Goal: Information Seeking & Learning: Check status

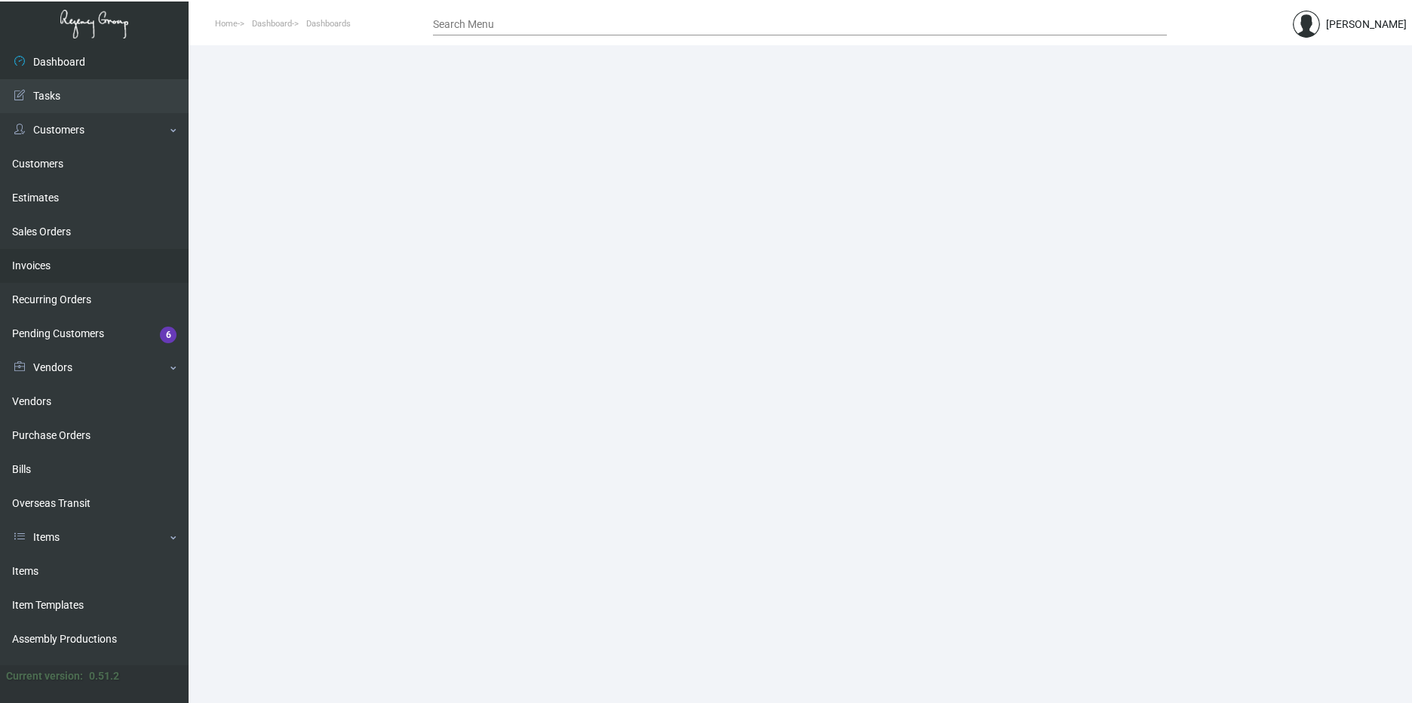
click at [38, 268] on link "Invoices" at bounding box center [94, 266] width 189 height 34
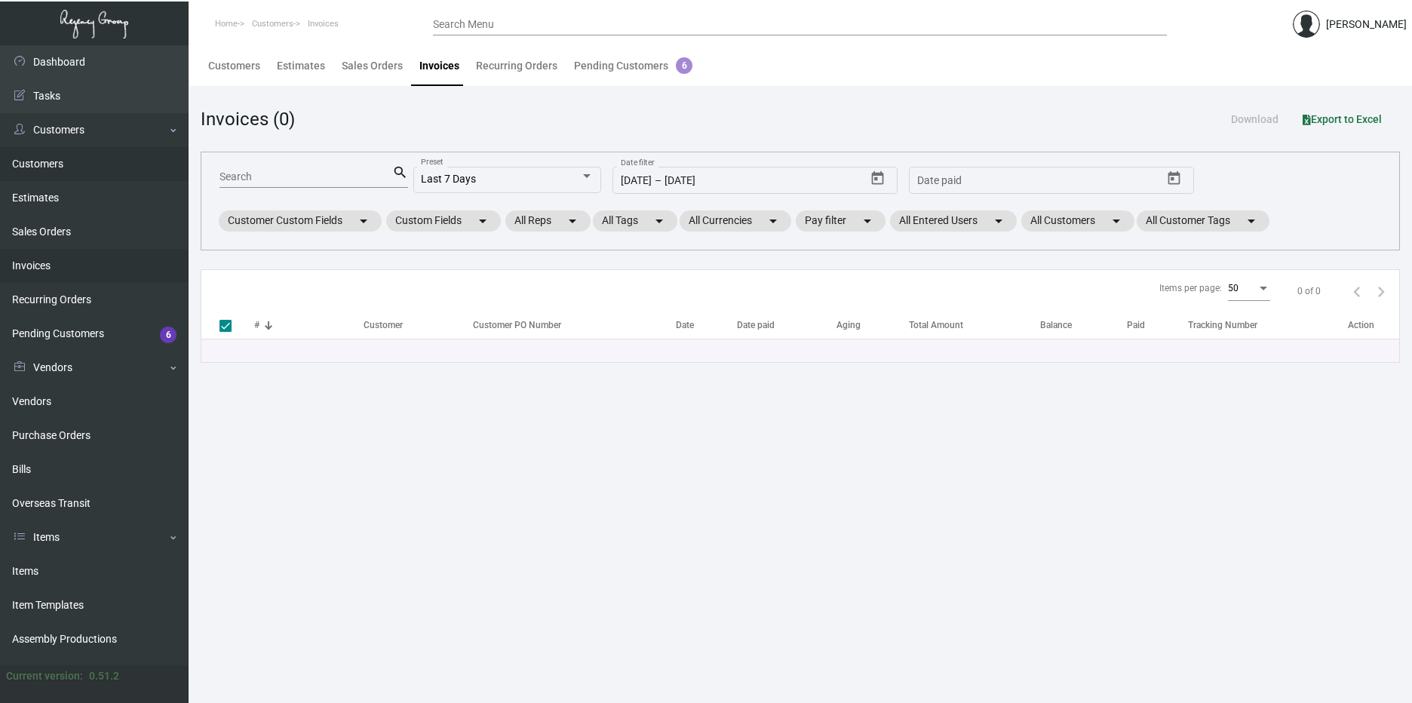
click at [42, 161] on link "Customers" at bounding box center [94, 164] width 189 height 34
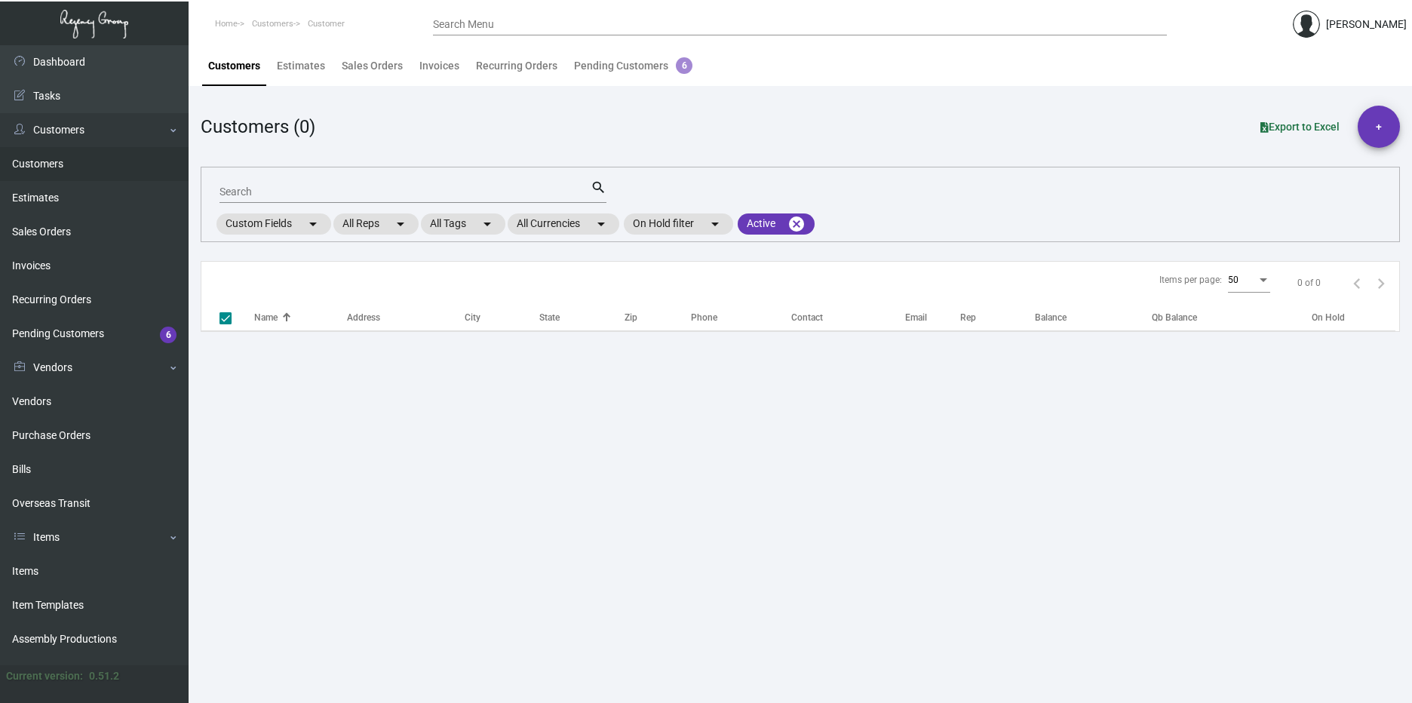
checkbox input "false"
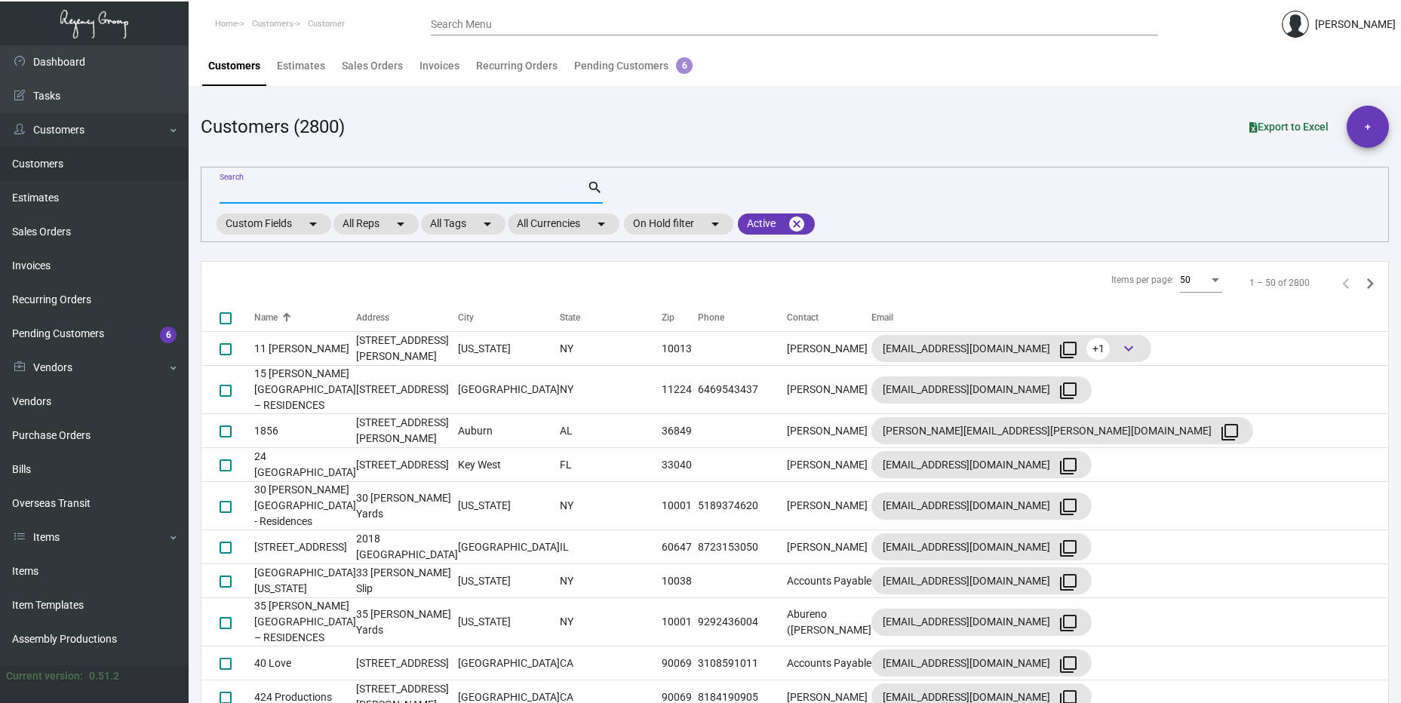
click at [293, 186] on input "Search" at bounding box center [402, 192] width 367 height 12
type input "landing"
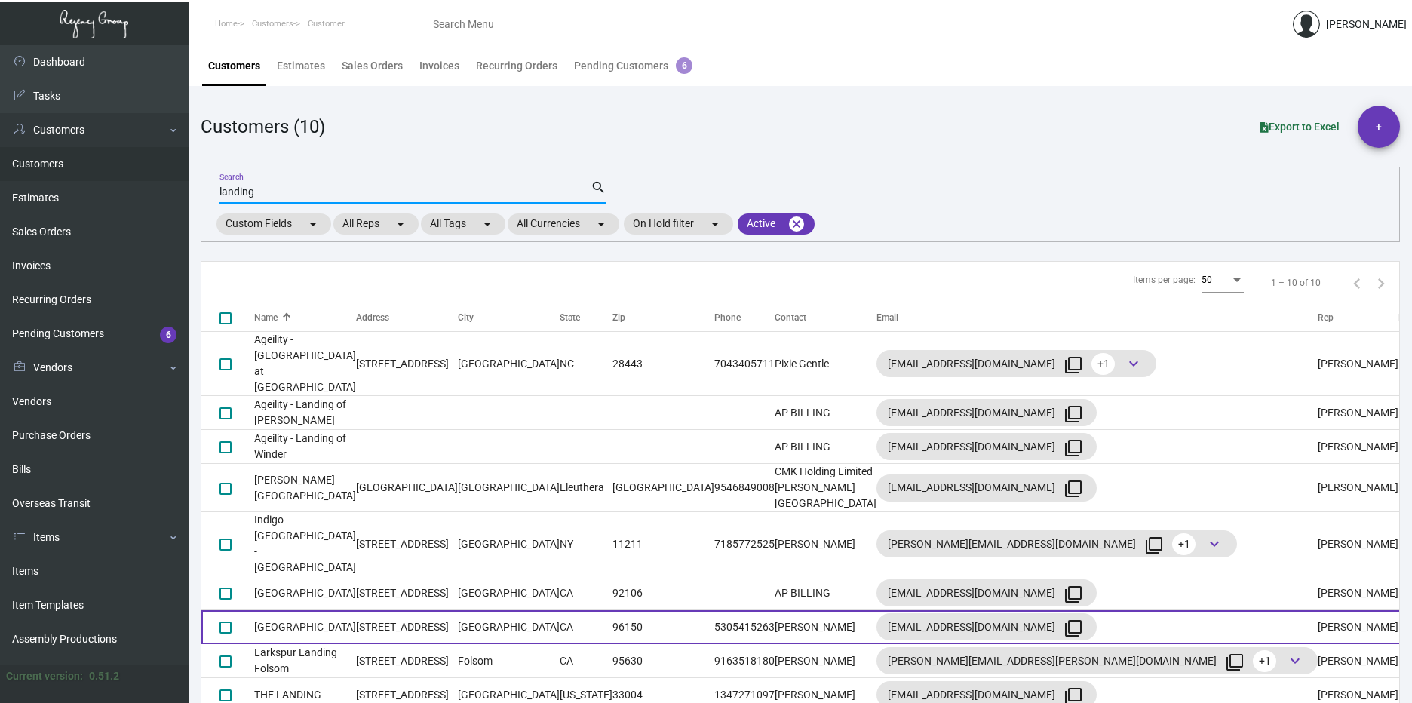
click at [356, 610] on td "[GEOGRAPHIC_DATA]" at bounding box center [305, 627] width 102 height 34
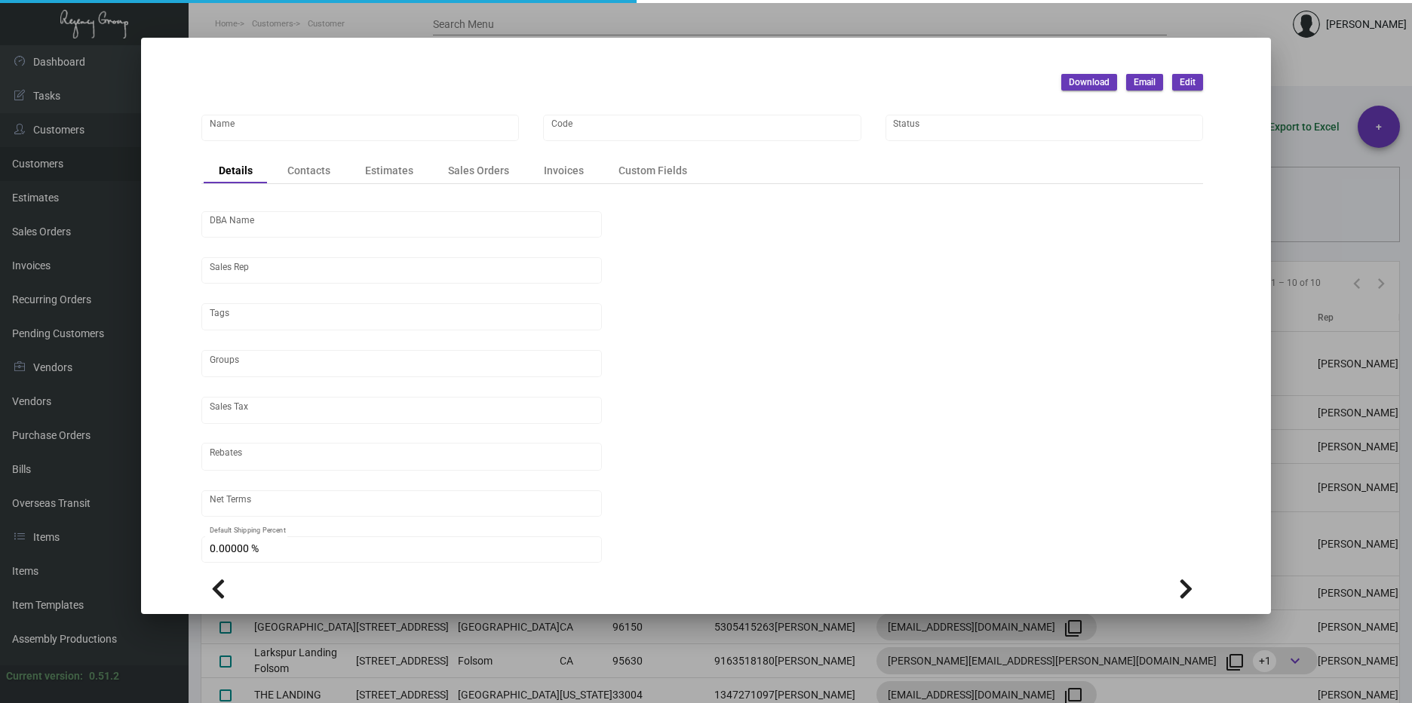
type input "[GEOGRAPHIC_DATA]"
type input "1019"
type input "[PERSON_NAME]"
type input "[GEOGRAPHIC_DATA]-[GEOGRAPHIC_DATA]"
type input "Net 30"
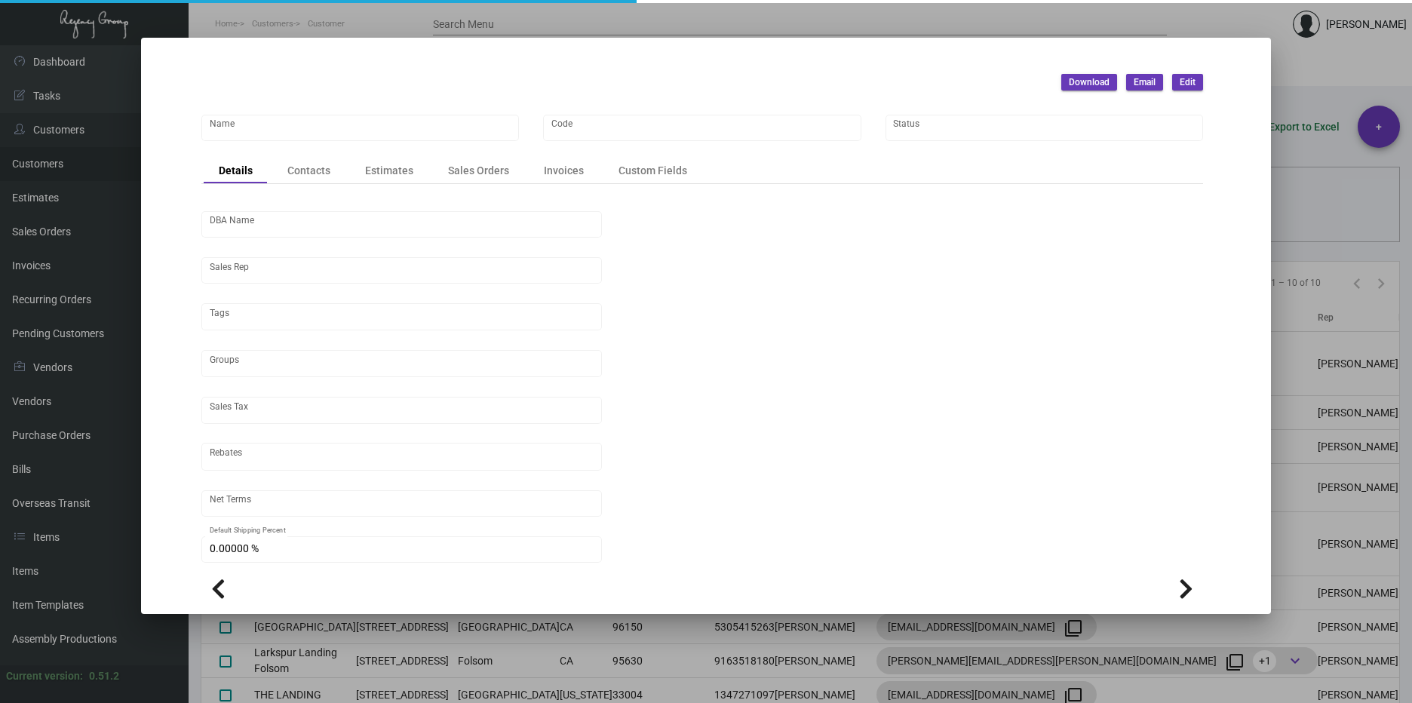
type input "United States Dollar $"
type input "$ 0.00"
checkbox input "true"
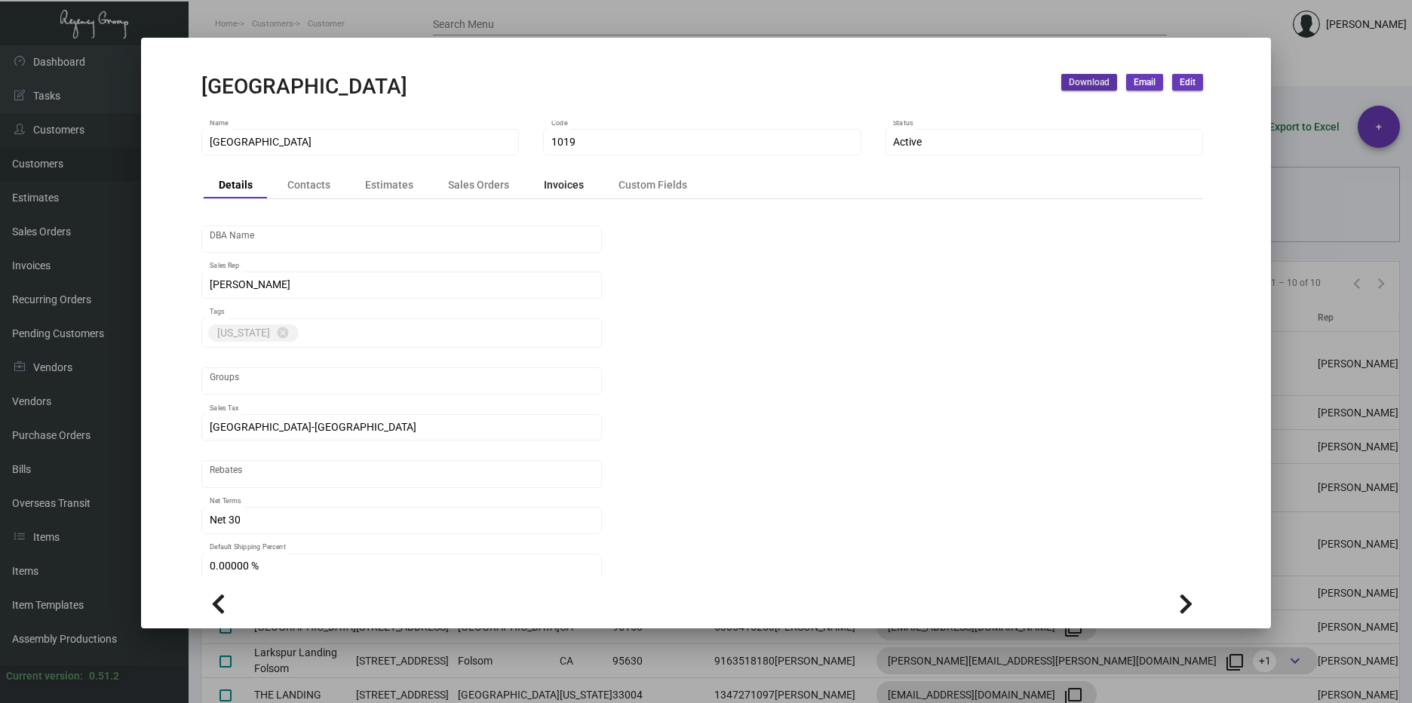
click at [565, 186] on div "Invoices" at bounding box center [564, 185] width 40 height 16
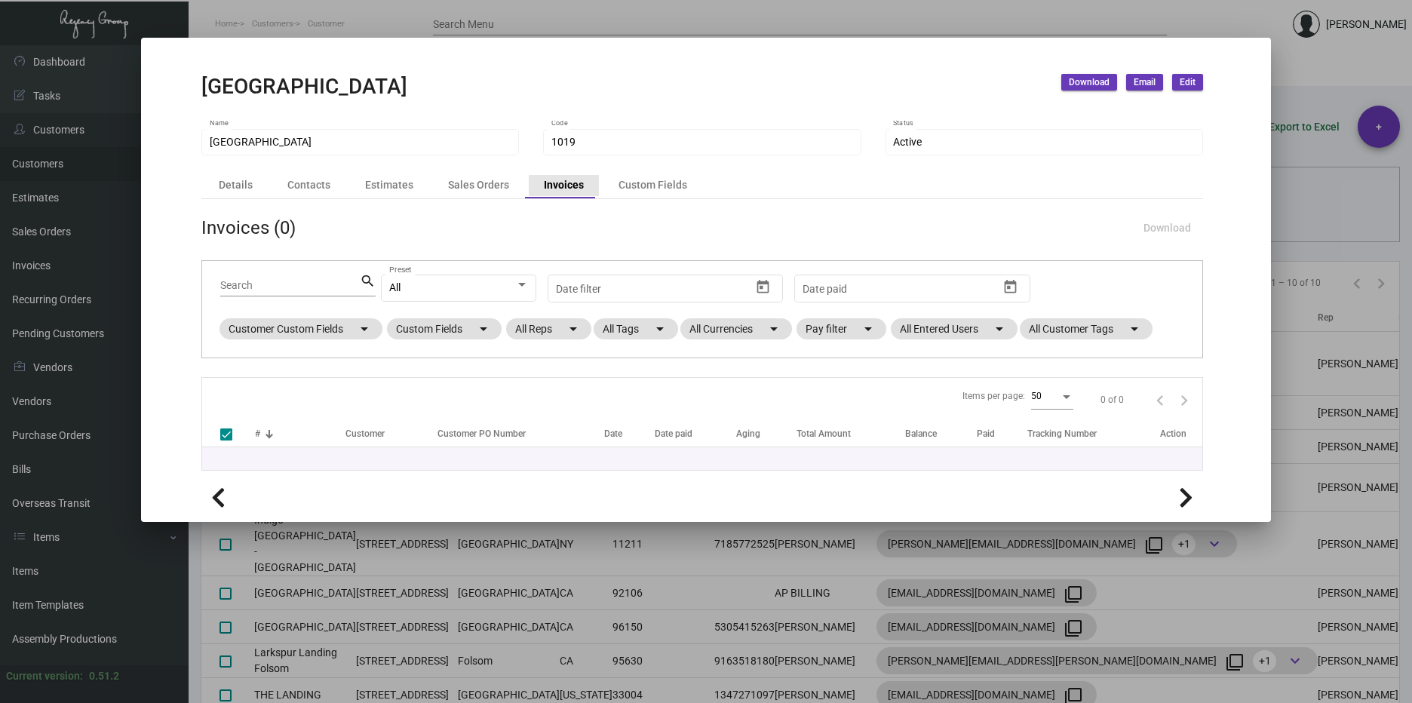
checkbox input "false"
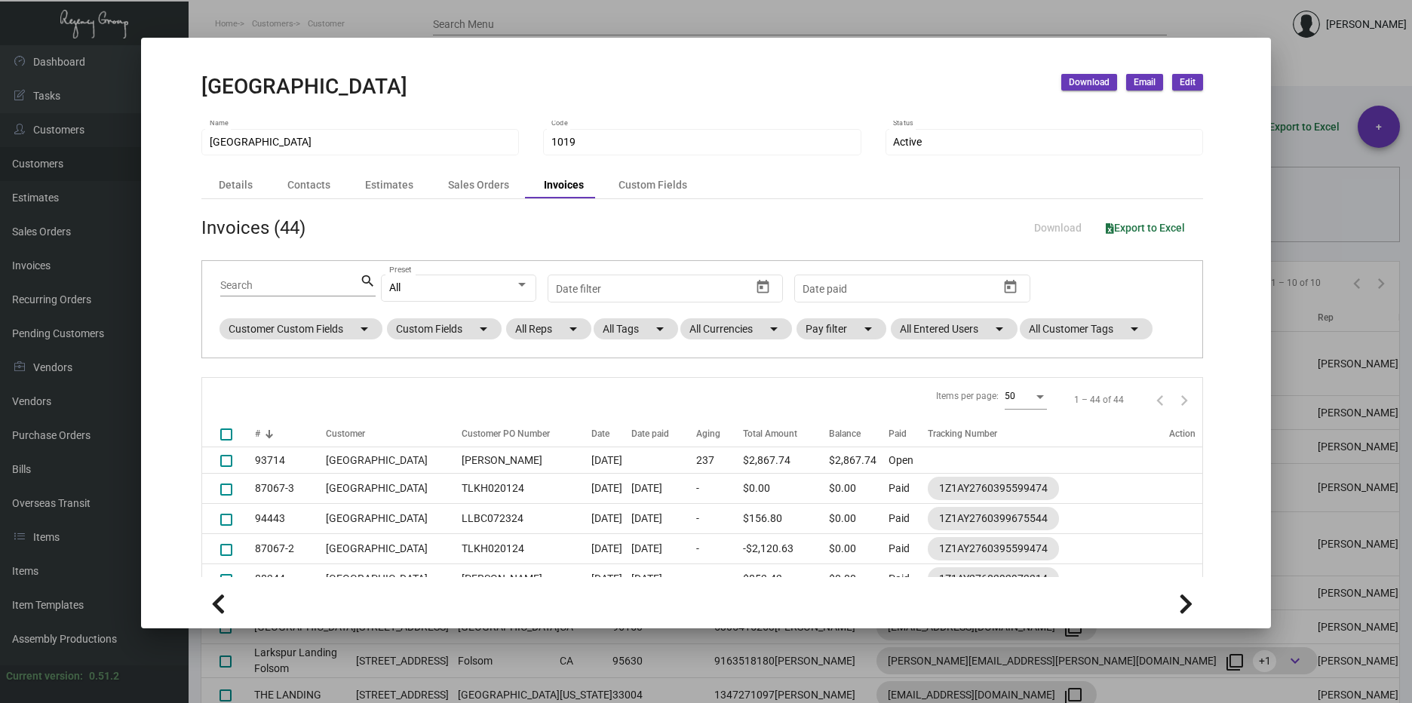
click at [1314, 215] on div at bounding box center [706, 351] width 1412 height 703
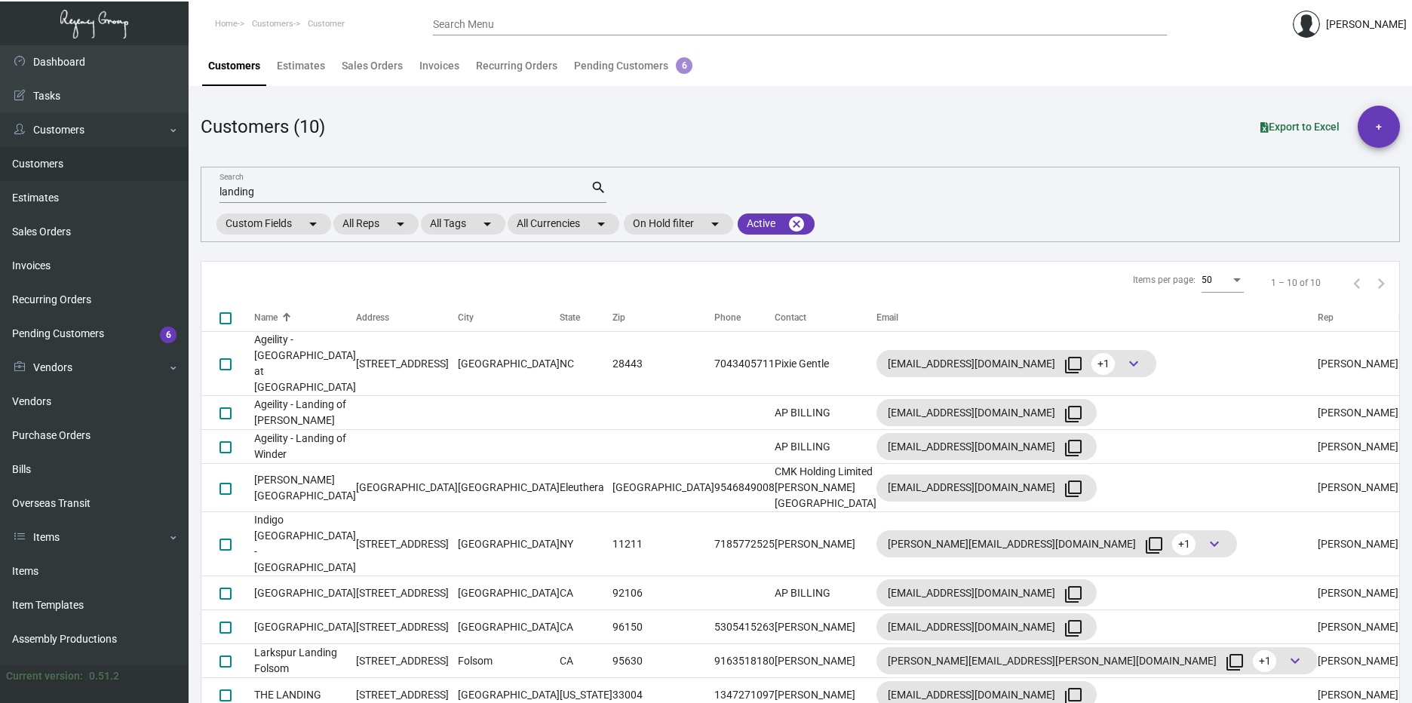
click at [327, 189] on input "landing" at bounding box center [404, 192] width 371 height 12
click at [327, 190] on input "landing" at bounding box center [404, 192] width 371 height 12
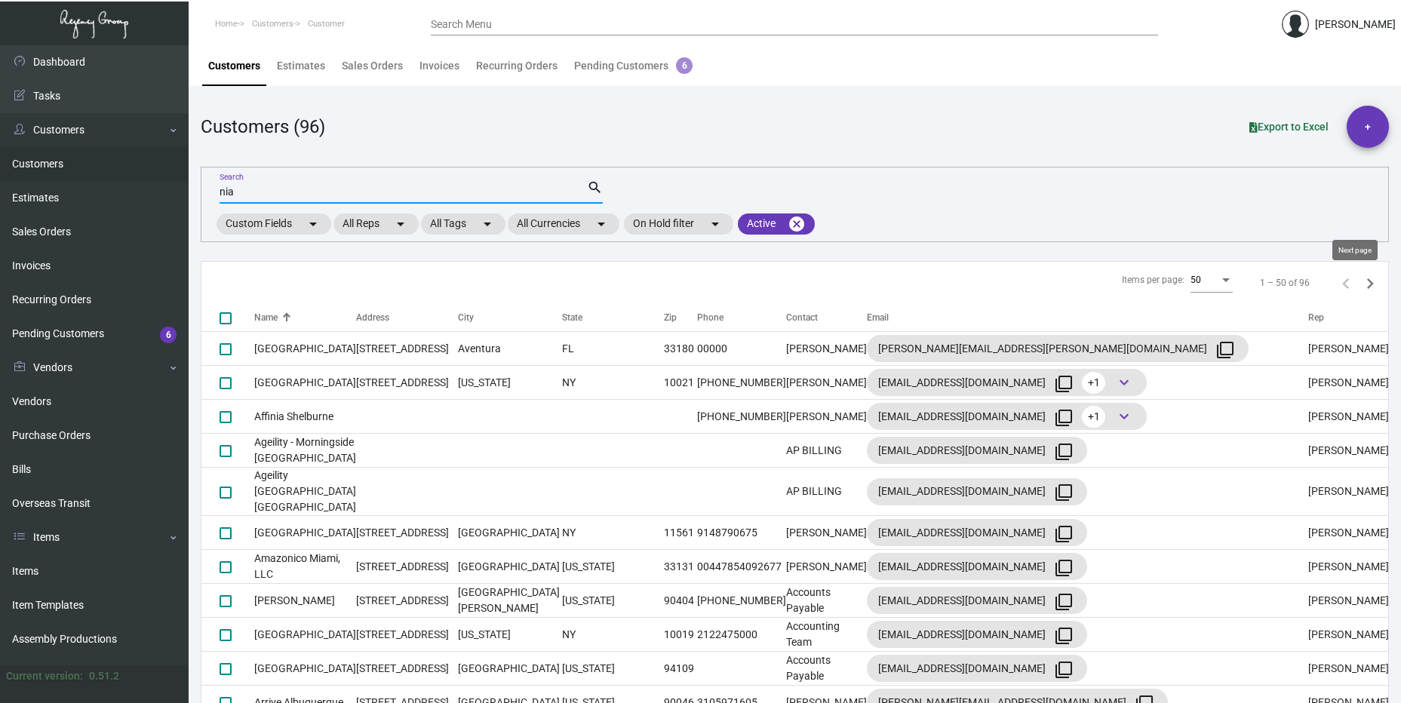
type input "nia"
click at [1365, 283] on icon "Next page" at bounding box center [1369, 283] width 21 height 21
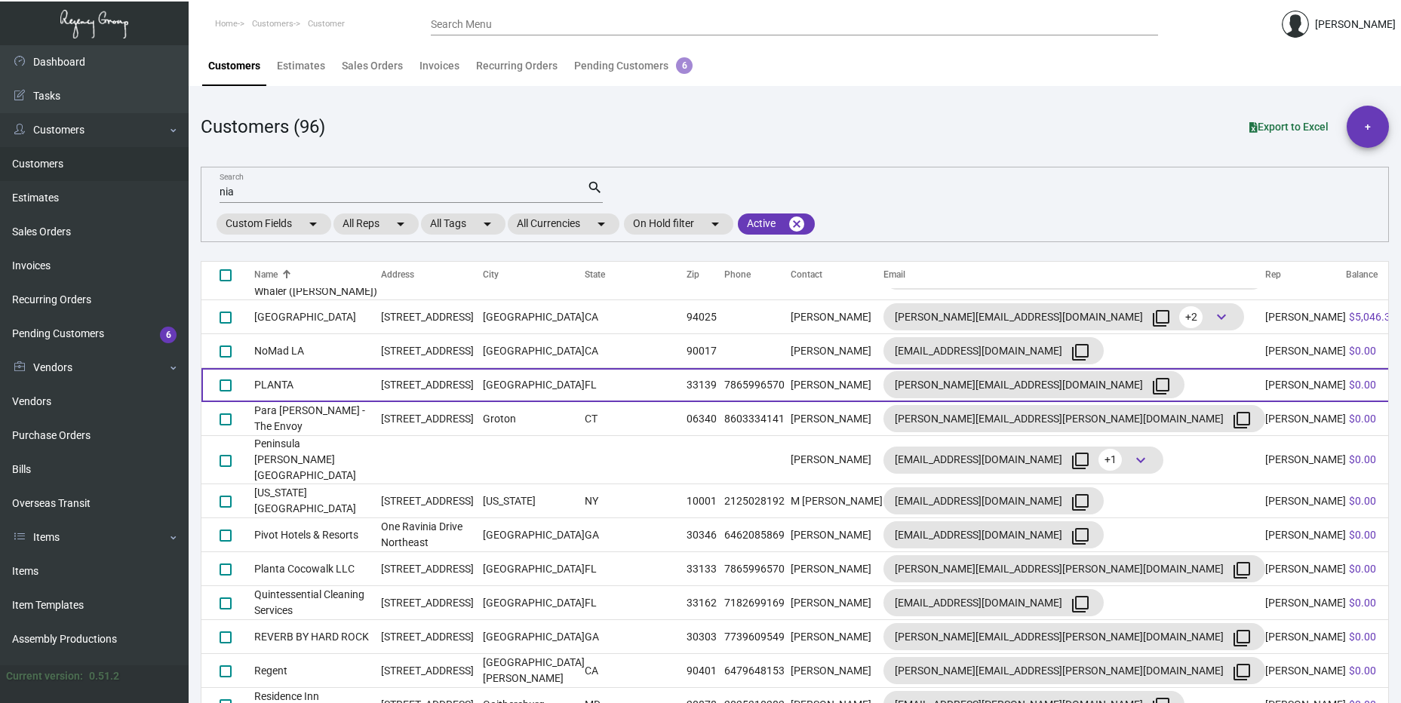
scroll to position [302, 0]
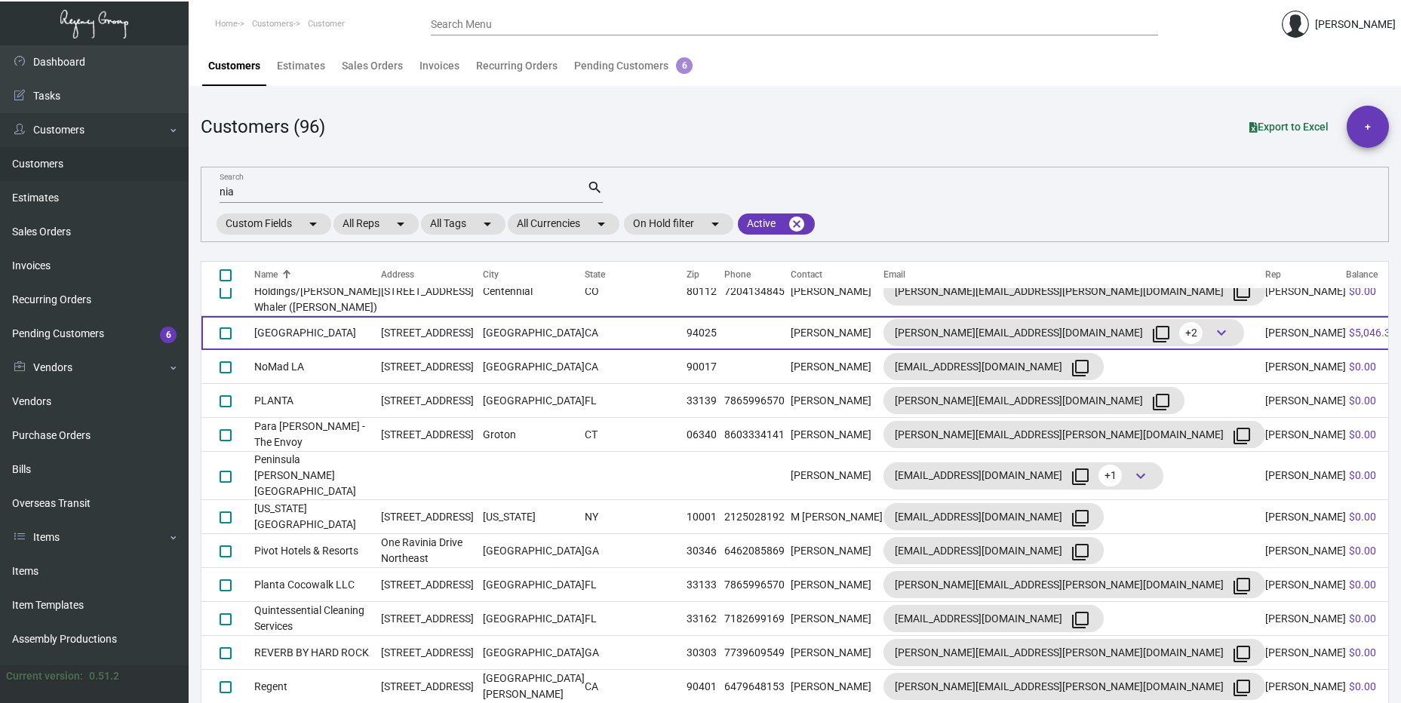
click at [422, 333] on td "[STREET_ADDRESS]" at bounding box center [432, 333] width 102 height 34
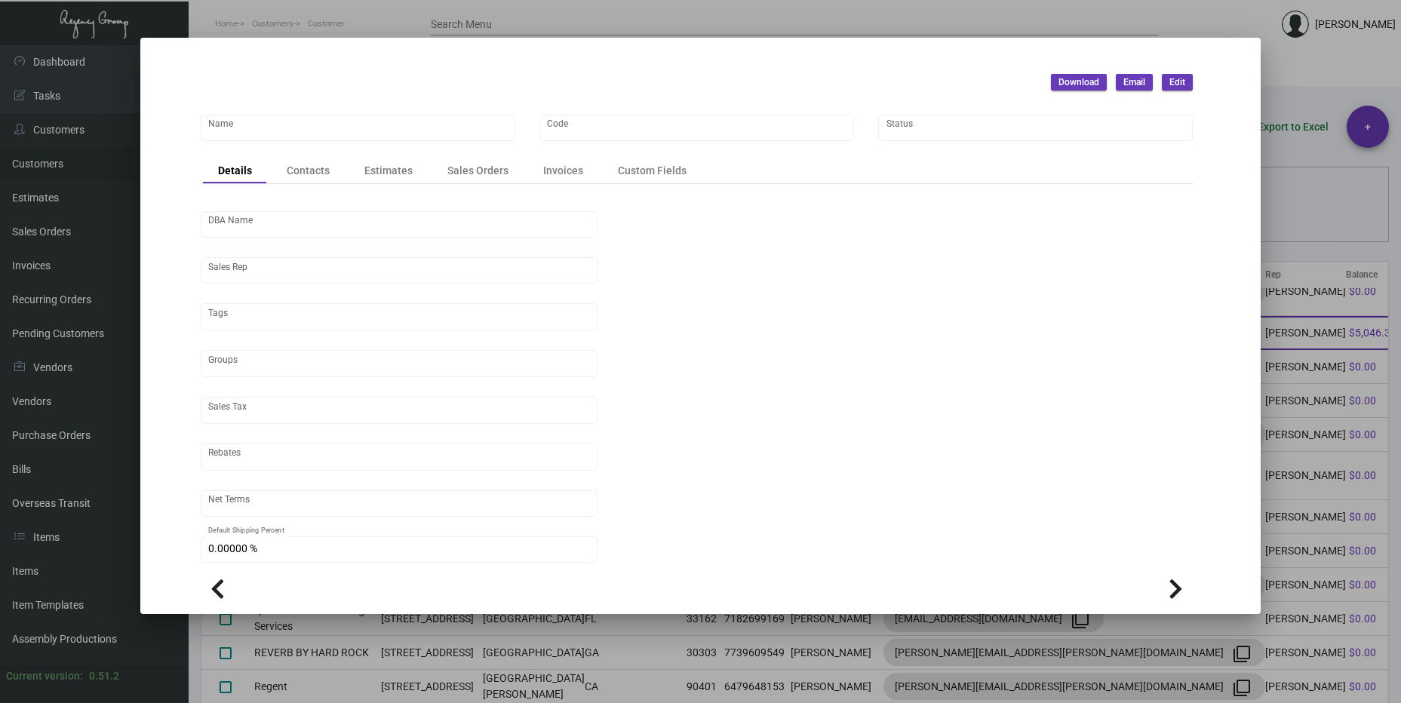
type input "[GEOGRAPHIC_DATA]"
type input "312"
type input "[PERSON_NAME]"
type input "[GEOGRAPHIC_DATA]-[GEOGRAPHIC_DATA]"
type input "Net 30"
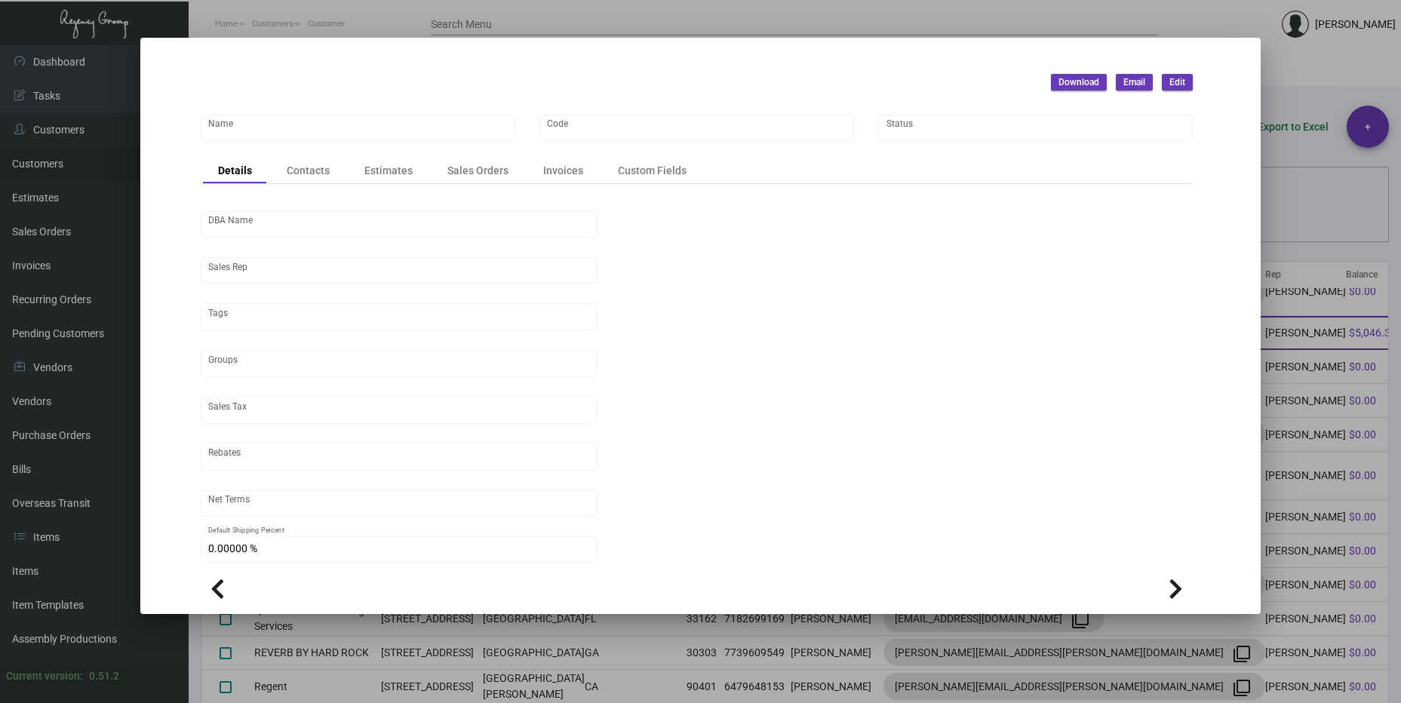
type input "United States Dollar $"
type input "$ 0.00"
checkbox input "true"
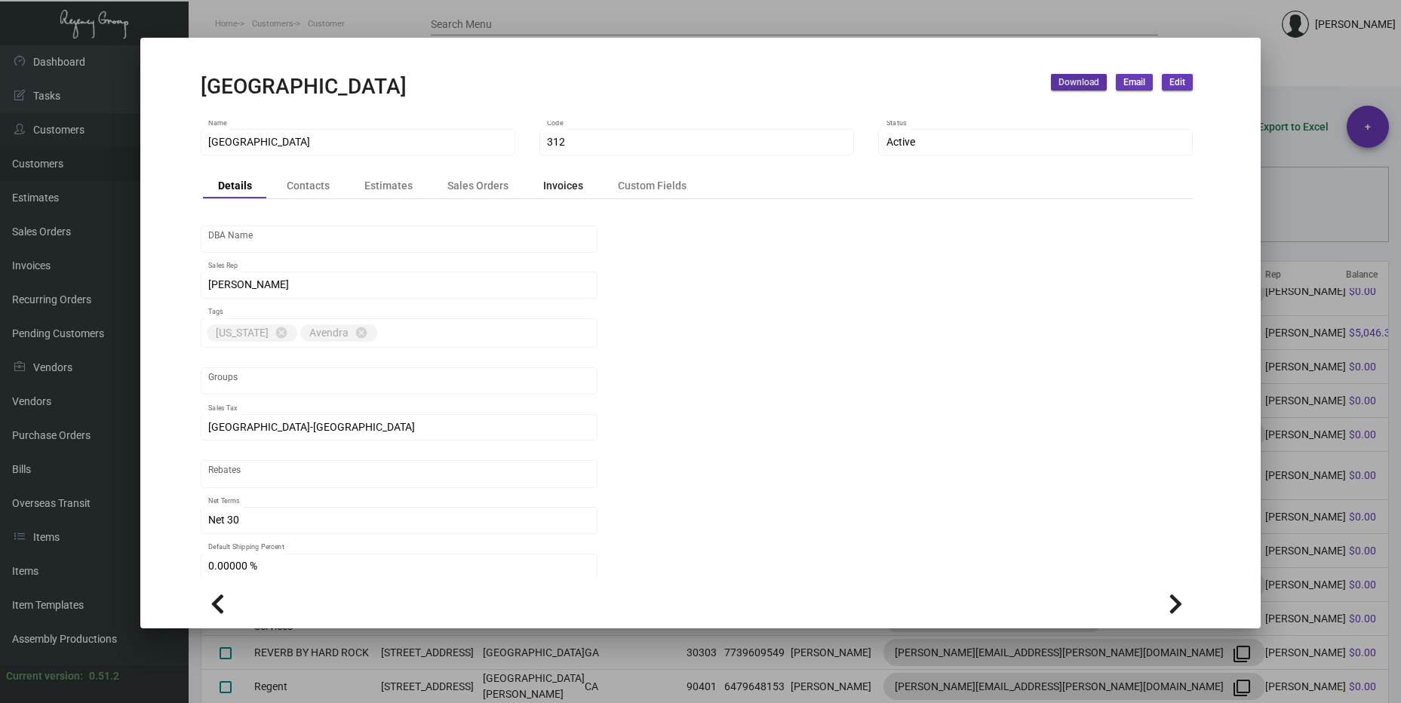
click at [543, 185] on div "Invoices" at bounding box center [563, 185] width 40 height 16
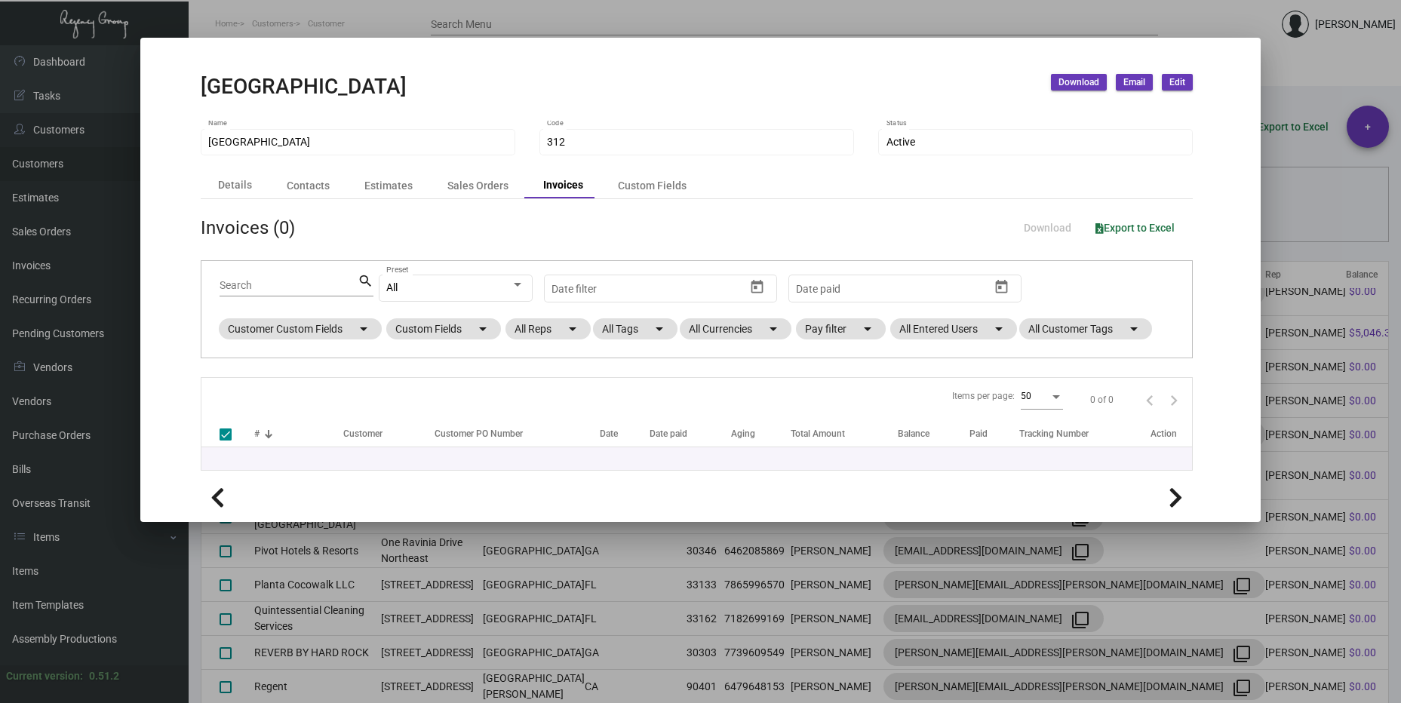
checkbox input "false"
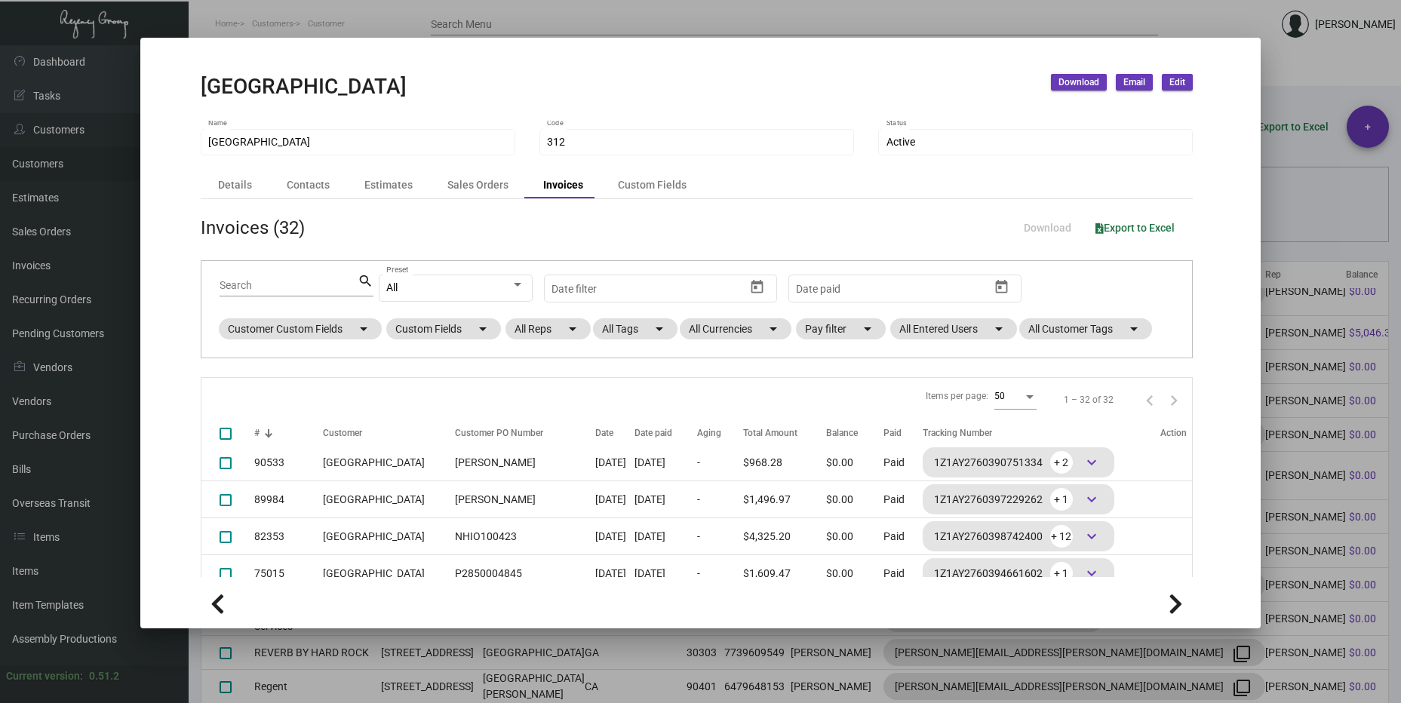
scroll to position [226, 0]
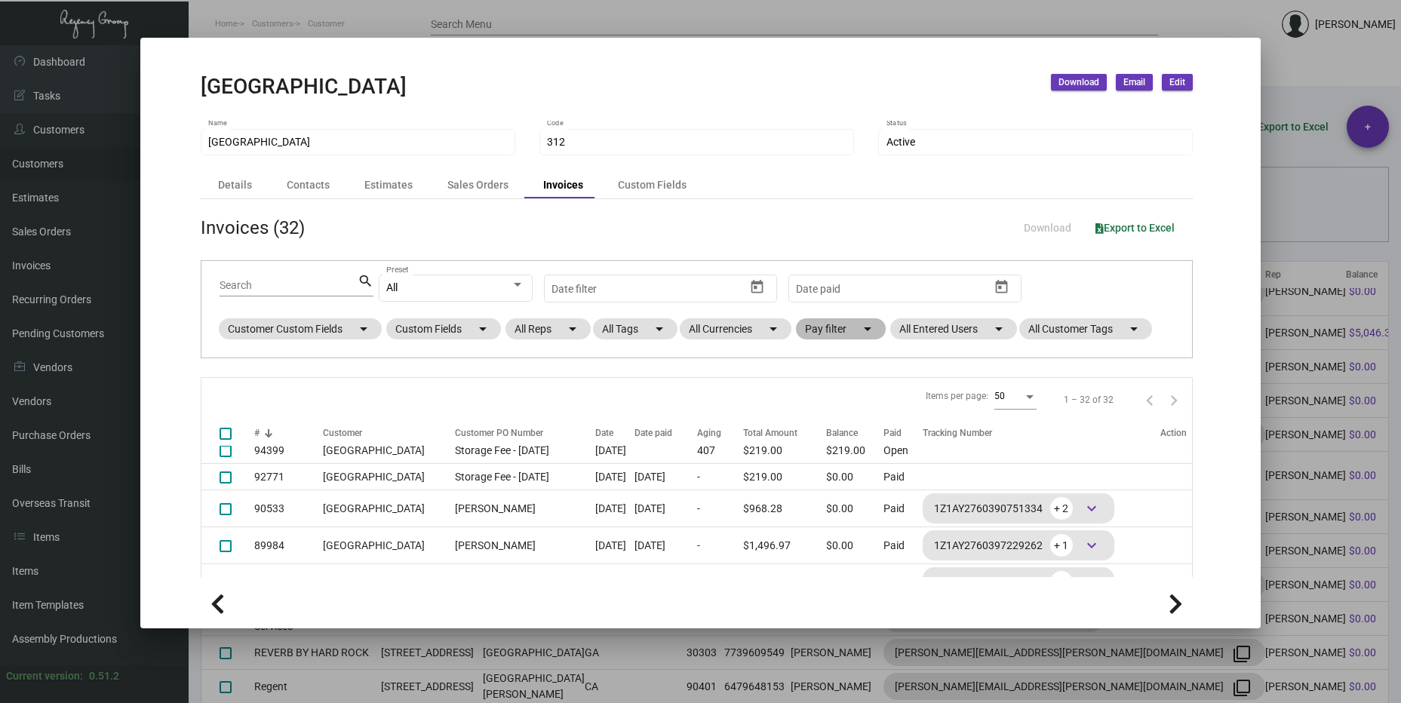
click at [821, 327] on mat-chip "Pay filter arrow_drop_down" at bounding box center [841, 328] width 90 height 21
click at [830, 419] on span "Open" at bounding box center [837, 420] width 25 height 18
click at [813, 426] on input "Open" at bounding box center [812, 426] width 1 height 1
checkbox input "true"
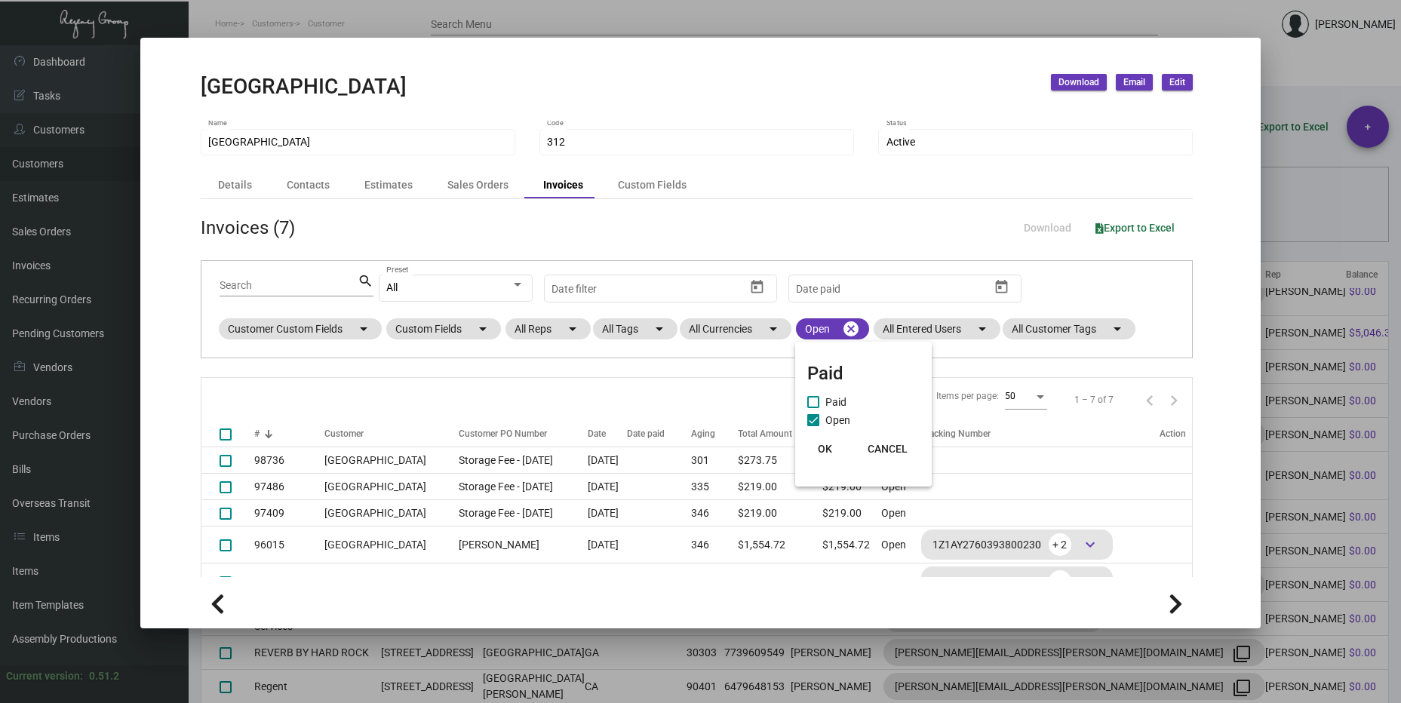
click at [450, 375] on div at bounding box center [700, 351] width 1401 height 703
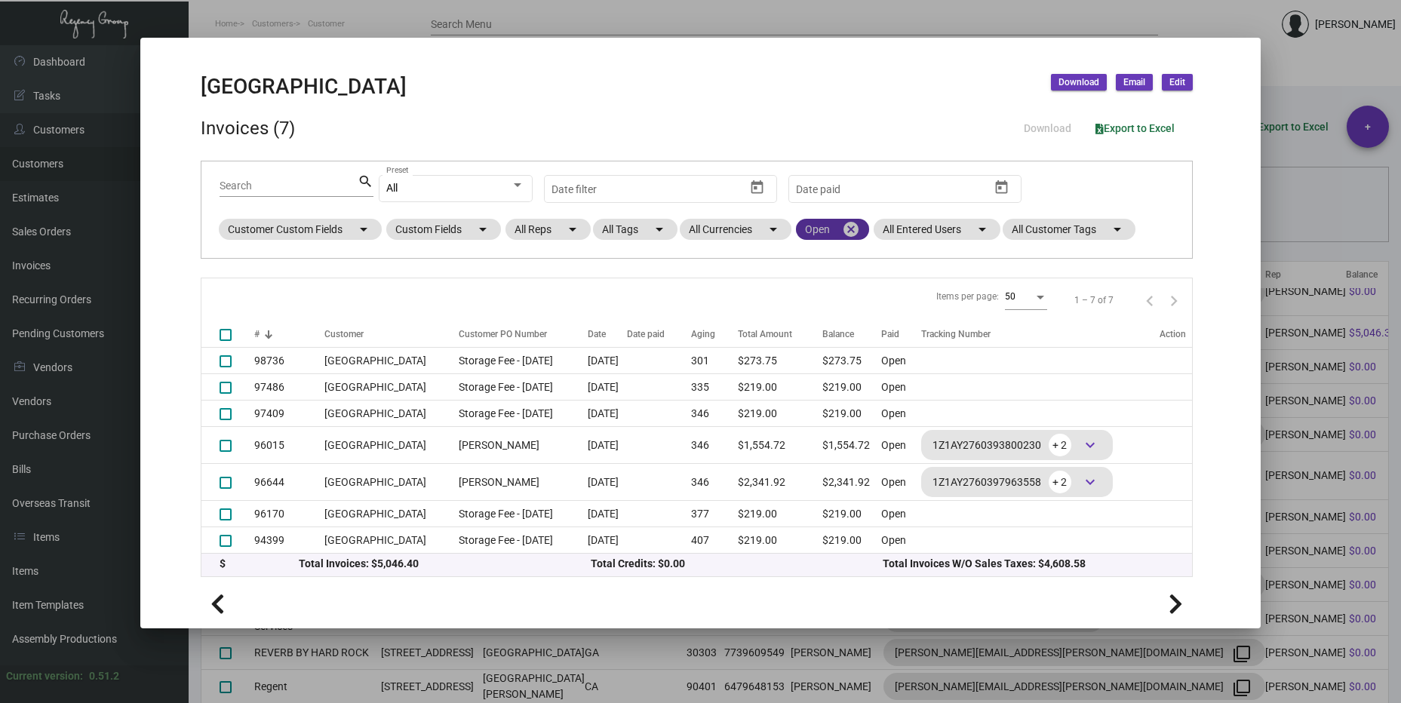
click at [850, 223] on mat-icon "cancel" at bounding box center [851, 229] width 18 height 18
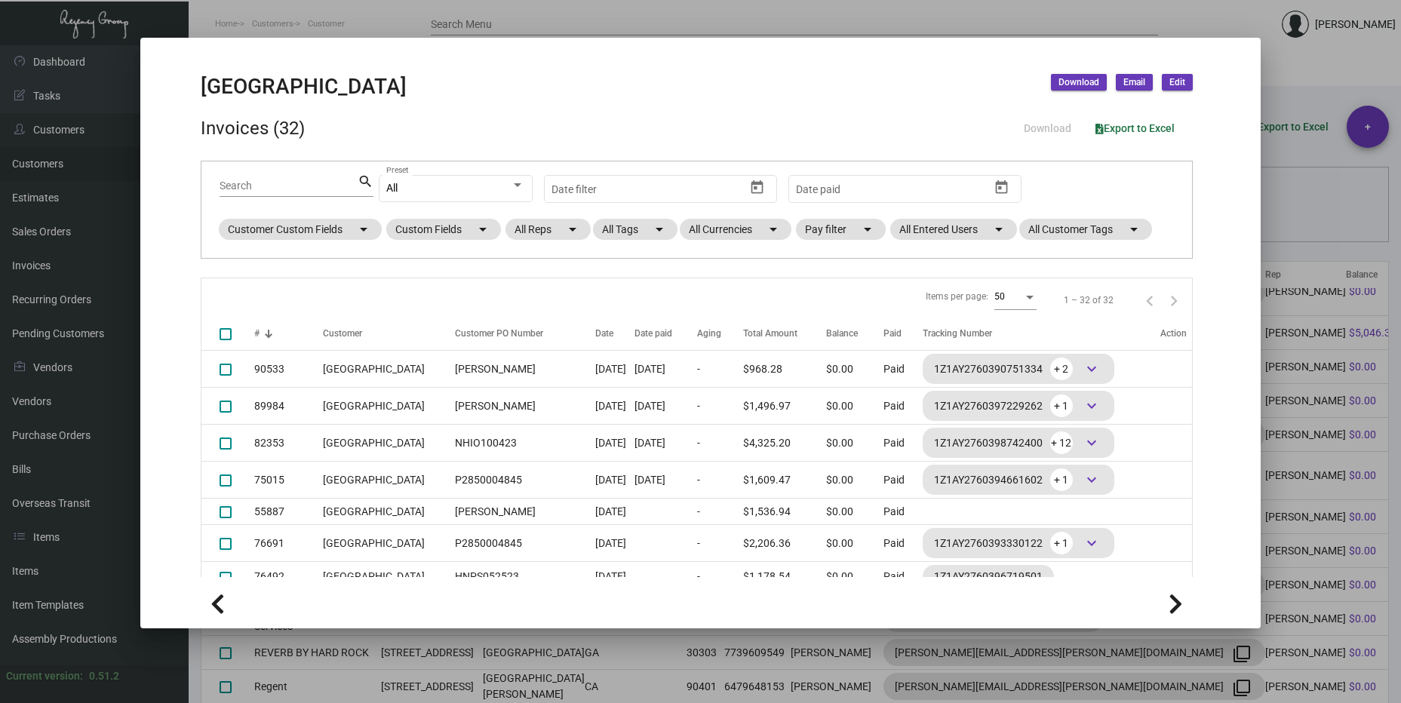
scroll to position [0, 0]
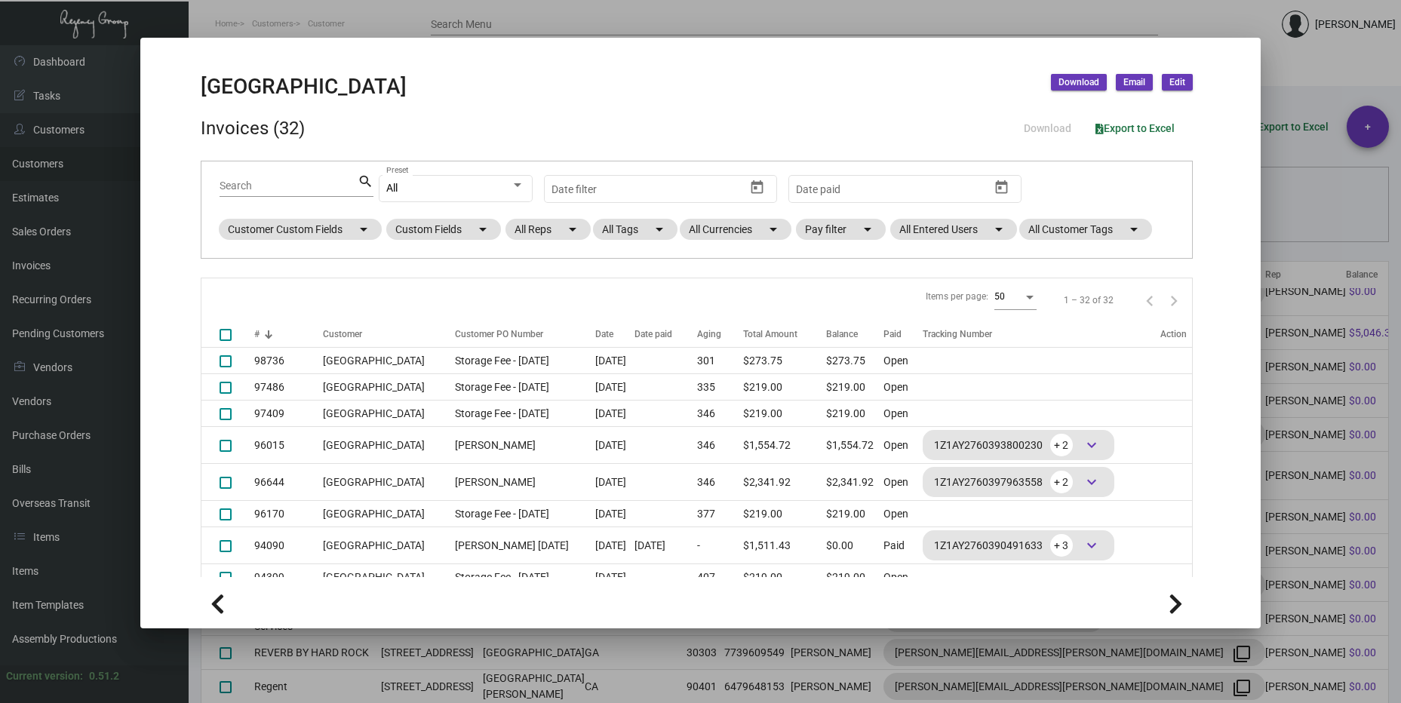
click at [1342, 81] on div at bounding box center [700, 351] width 1401 height 703
